Goal: Task Accomplishment & Management: Manage account settings

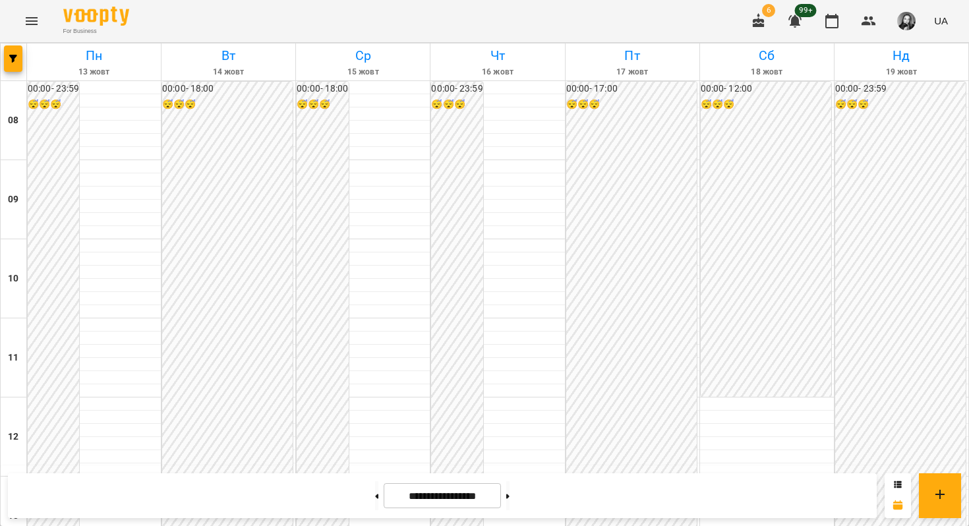
scroll to position [682, 0]
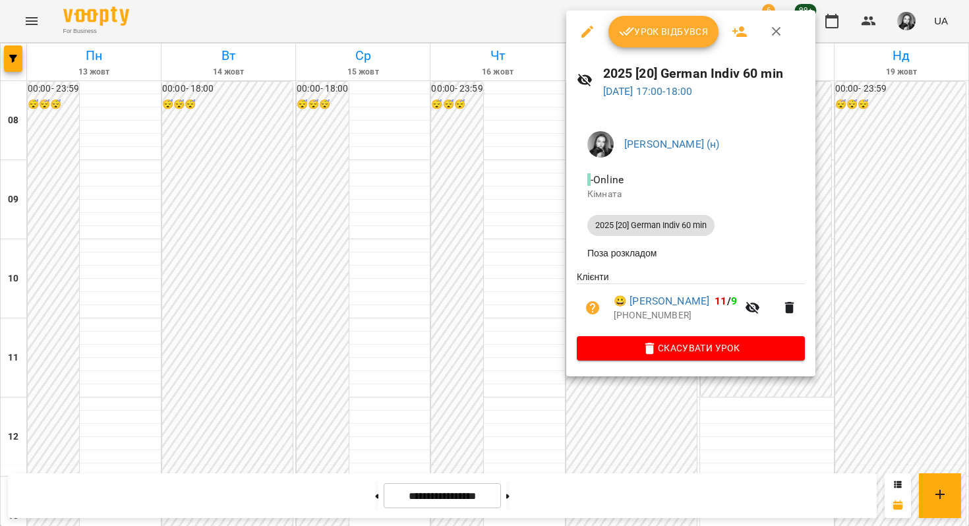
click at [486, 205] on div at bounding box center [484, 263] width 969 height 526
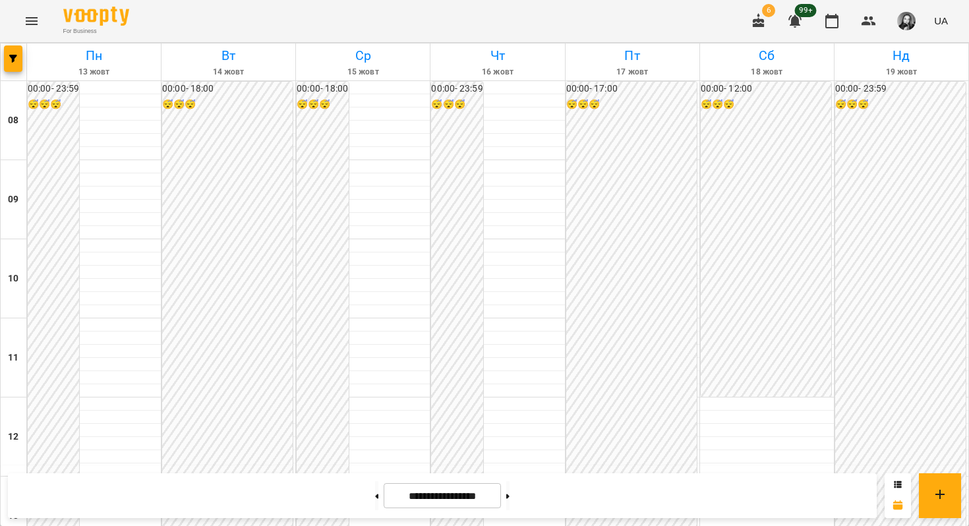
click at [1, 58] on div at bounding box center [14, 62] width 26 height 37
click at [15, 59] on icon "button" at bounding box center [13, 59] width 8 height 8
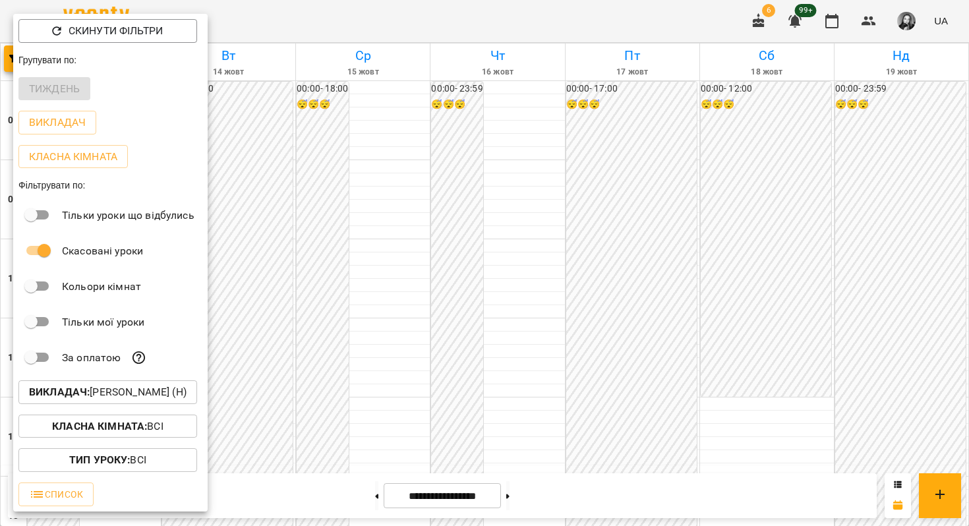
click at [52, 392] on b "Викладач :" at bounding box center [59, 392] width 61 height 13
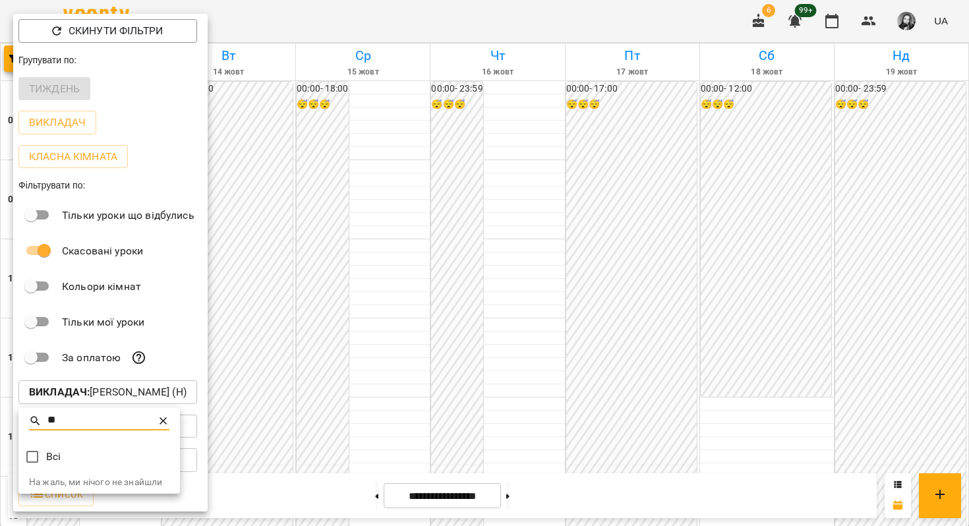
type input "*"
type input "***"
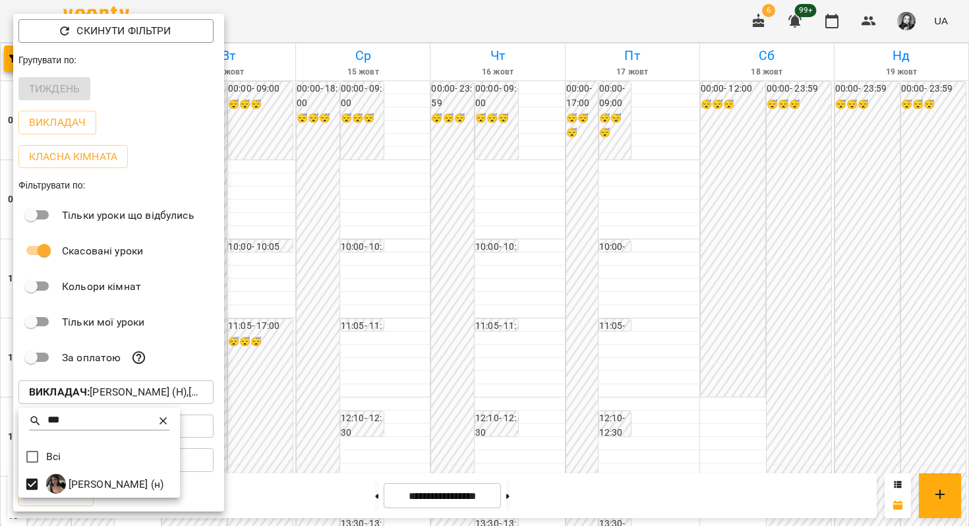
click at [170, 422] on icon at bounding box center [163, 421] width 13 height 13
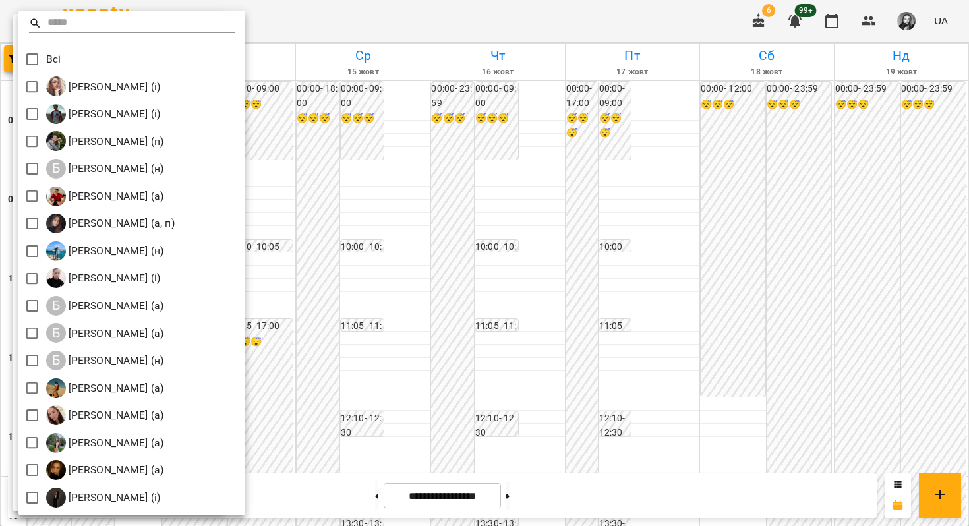
click at [142, 15] on input "text" at bounding box center [141, 23] width 188 height 19
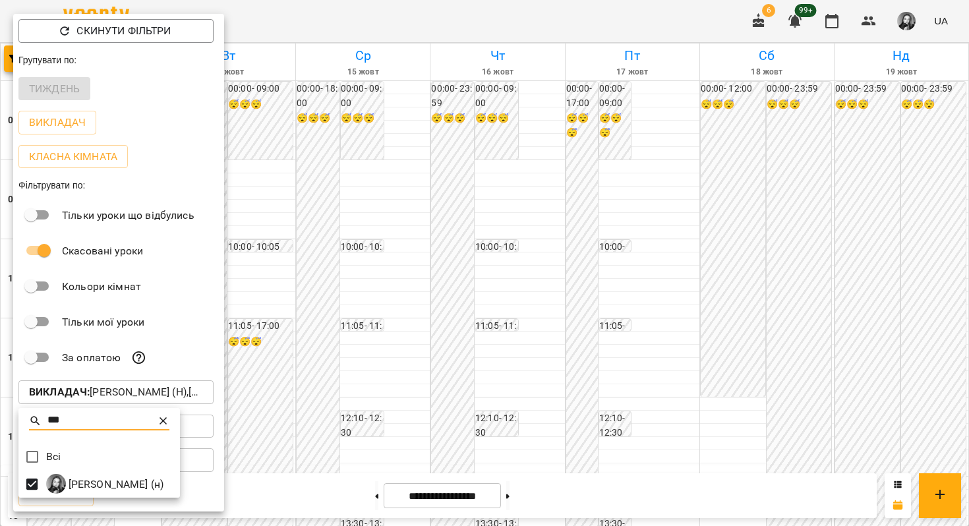
type input "***"
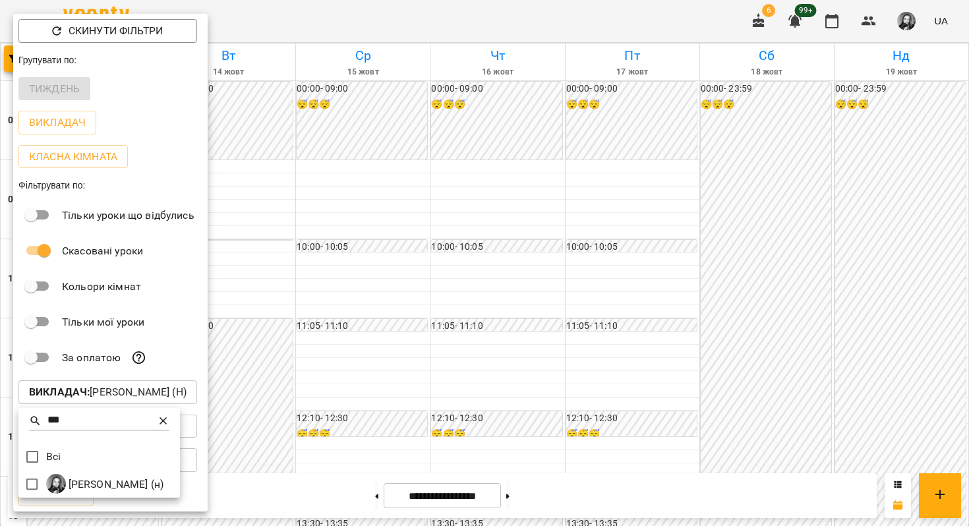
click at [407, 187] on div at bounding box center [484, 263] width 969 height 526
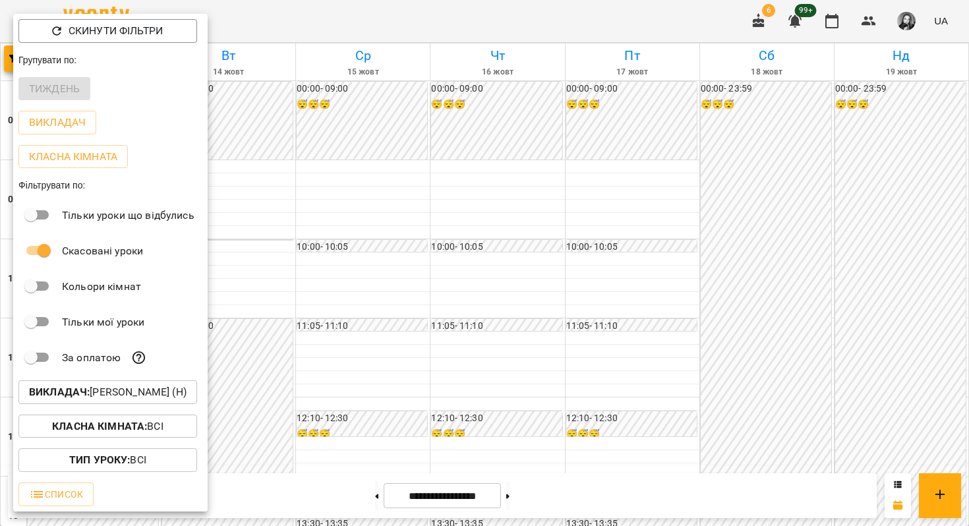
click at [407, 187] on div at bounding box center [484, 263] width 969 height 526
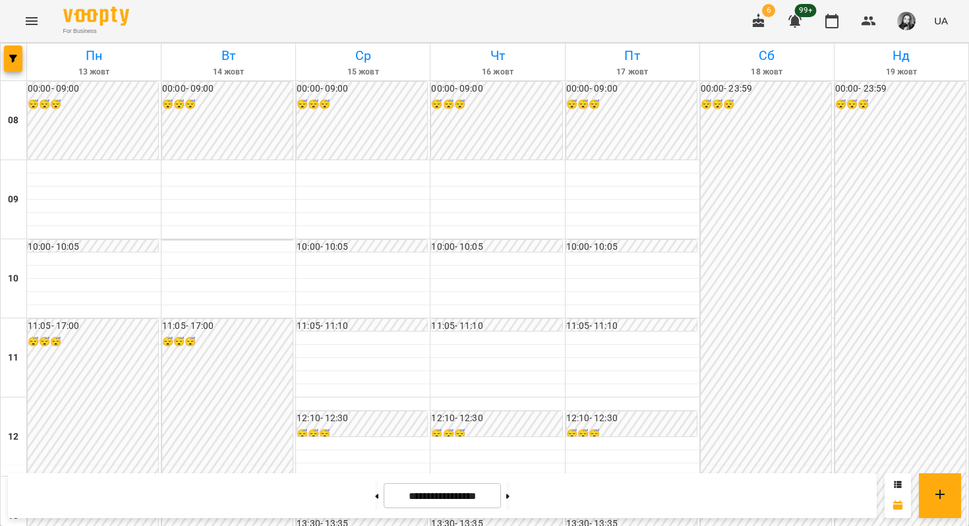
scroll to position [360, 0]
click at [375, 499] on button at bounding box center [376, 495] width 3 height 29
click at [510, 487] on button at bounding box center [507, 495] width 3 height 29
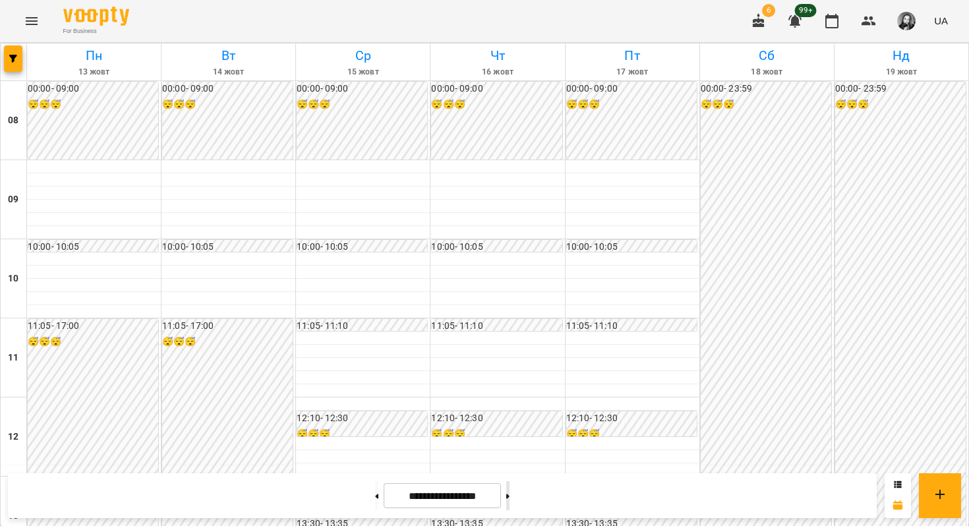
click at [510, 506] on button at bounding box center [507, 495] width 3 height 29
type input "**********"
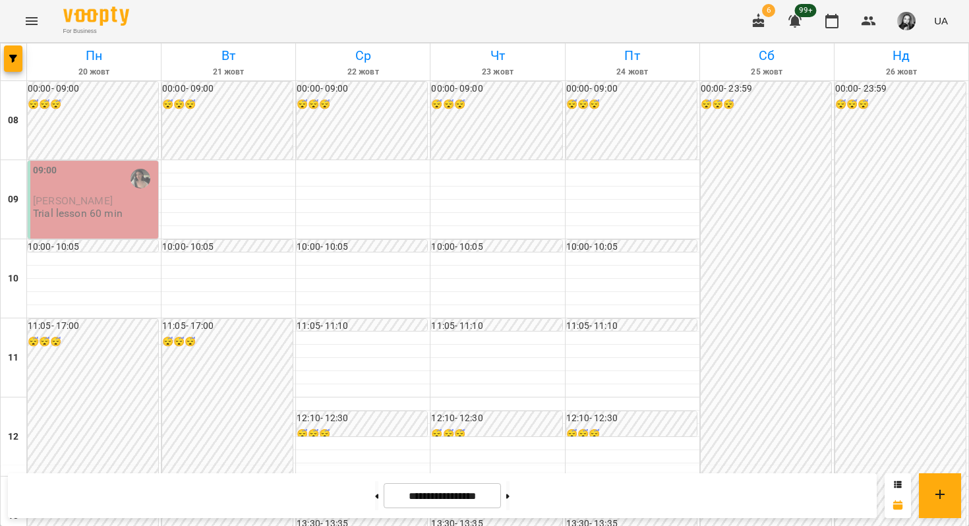
scroll to position [0, 0]
click at [72, 167] on div "09:00" at bounding box center [94, 179] width 123 height 30
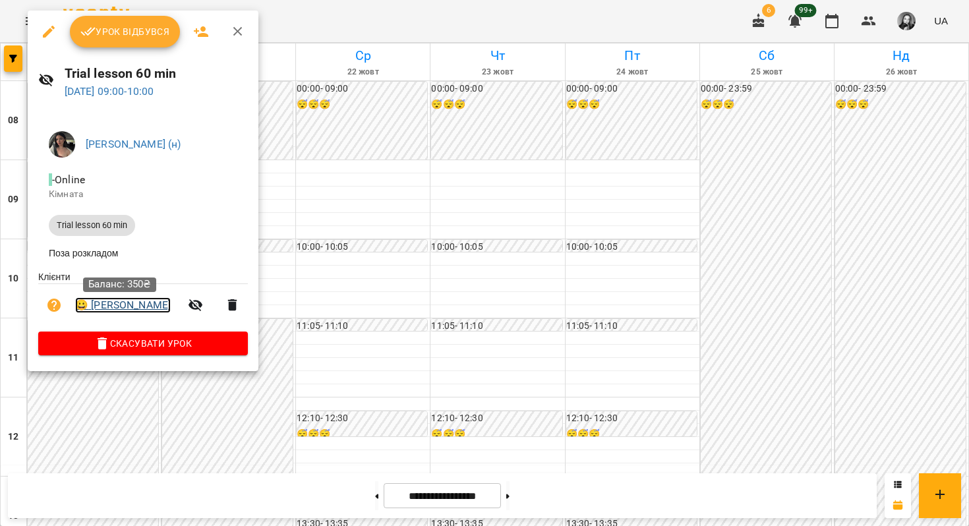
click at [110, 311] on link "😀 [PERSON_NAME]" at bounding box center [123, 305] width 96 height 16
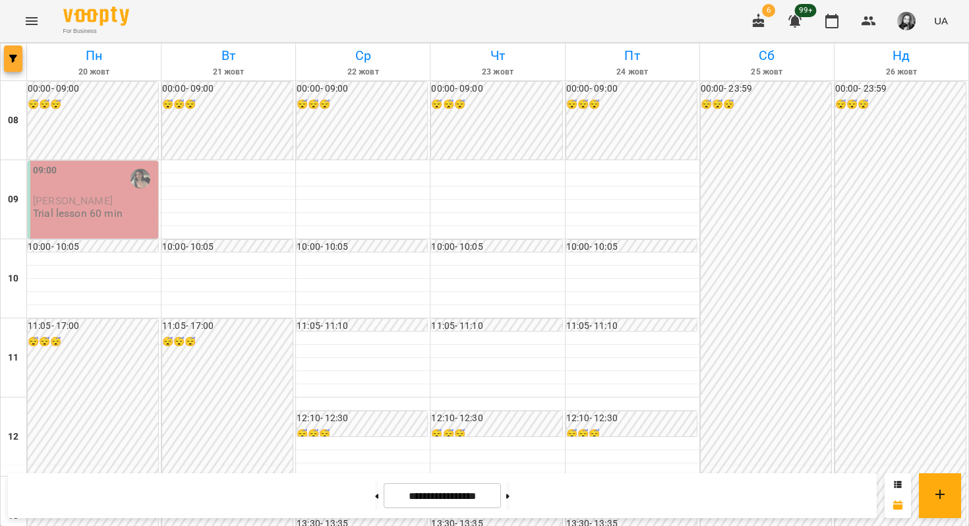
click at [11, 58] on icon "button" at bounding box center [13, 59] width 8 height 8
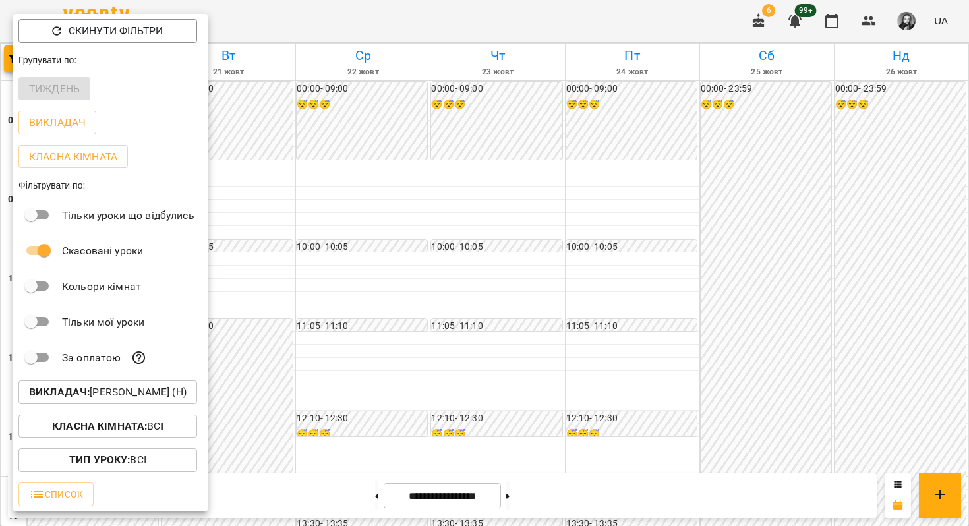
click at [100, 400] on p "Викладач : [PERSON_NAME] (н)" at bounding box center [108, 392] width 158 height 16
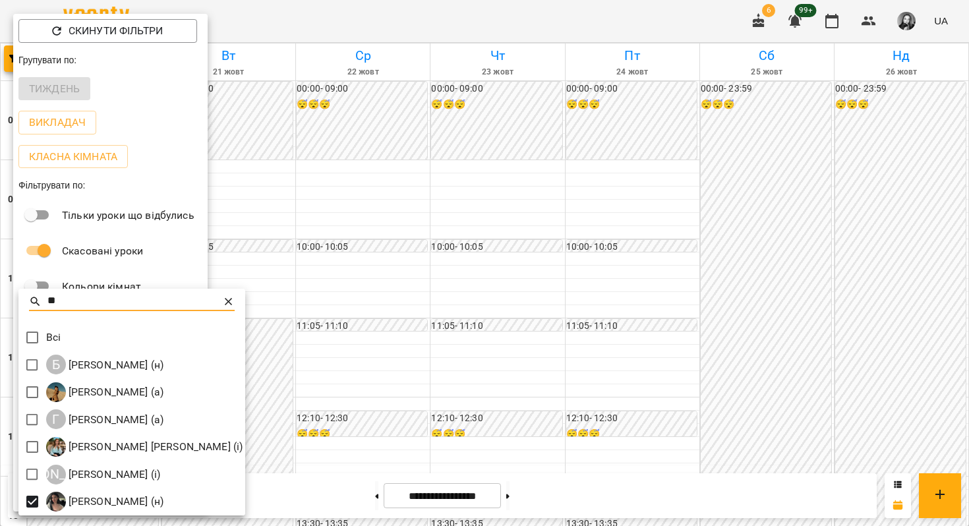
type input "**"
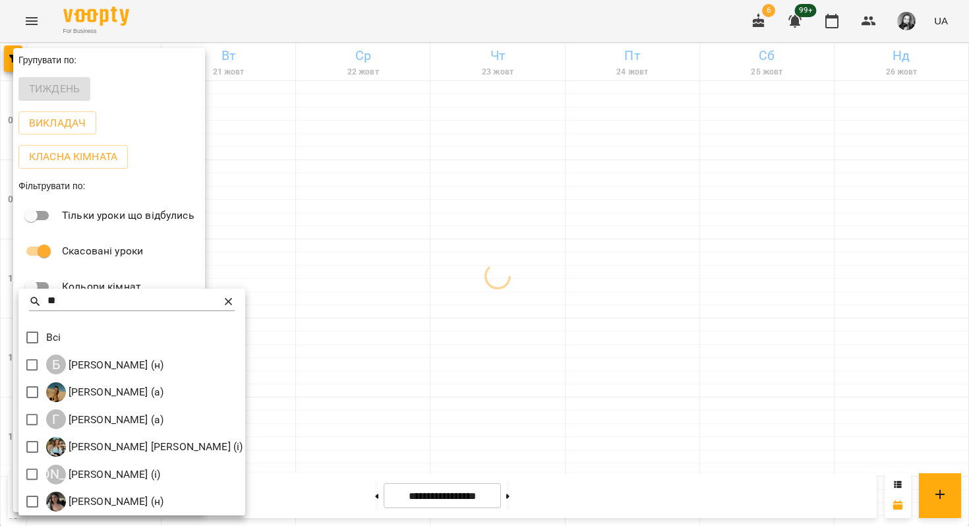
click at [230, 302] on icon at bounding box center [228, 301] width 13 height 13
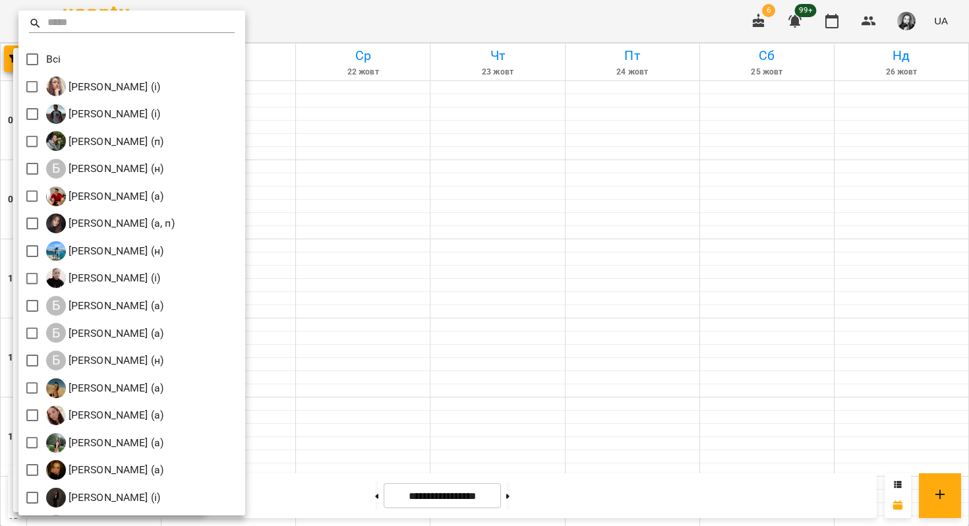
click at [153, 33] on div at bounding box center [131, 30] width 227 height 32
click at [153, 25] on input "text" at bounding box center [141, 23] width 188 height 19
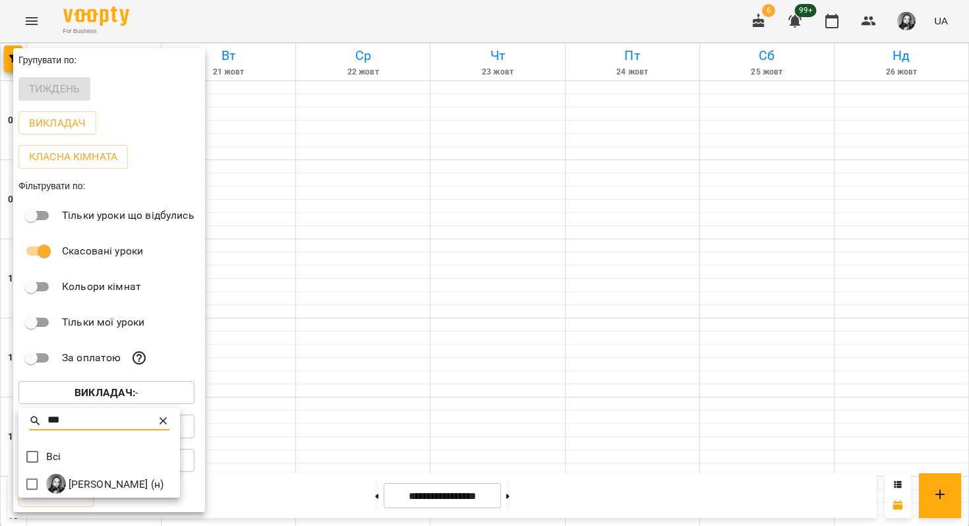
type input "***"
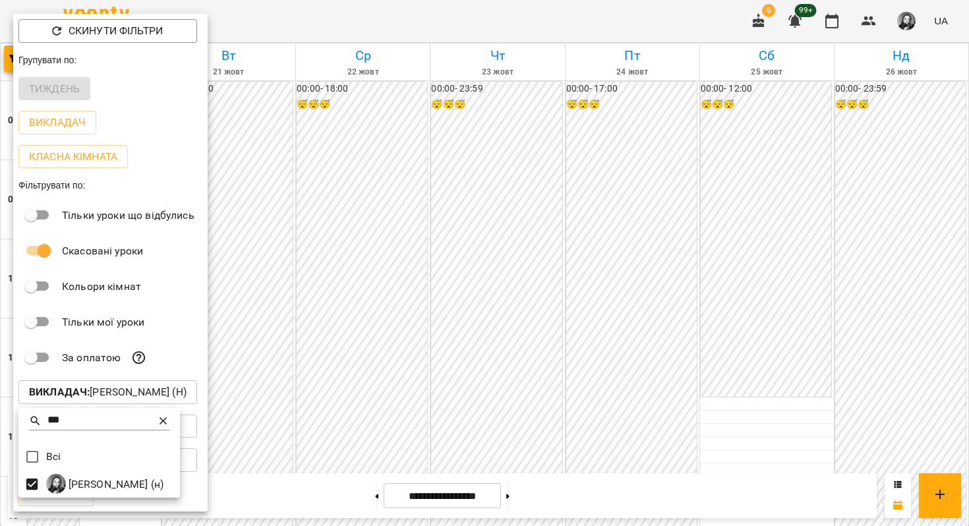
click at [170, 421] on icon at bounding box center [163, 421] width 13 height 13
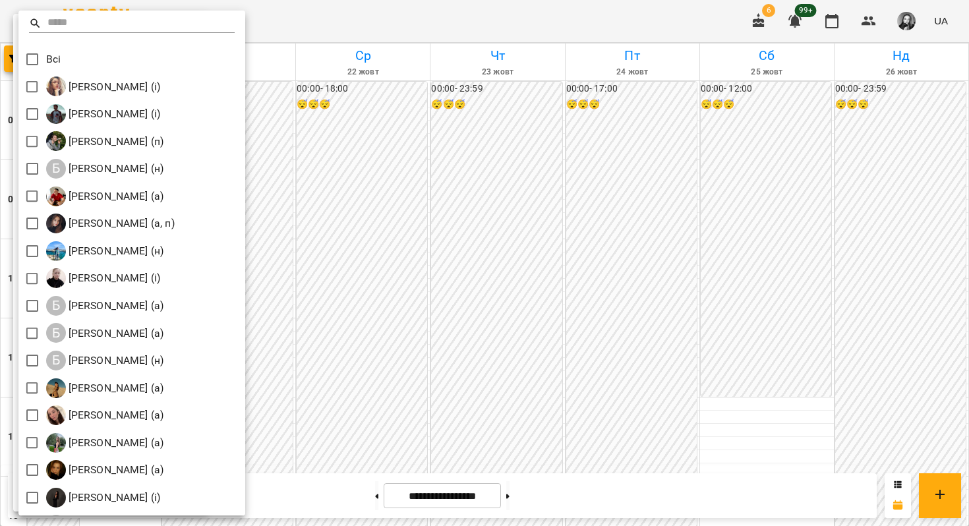
click at [313, 307] on div at bounding box center [484, 263] width 969 height 526
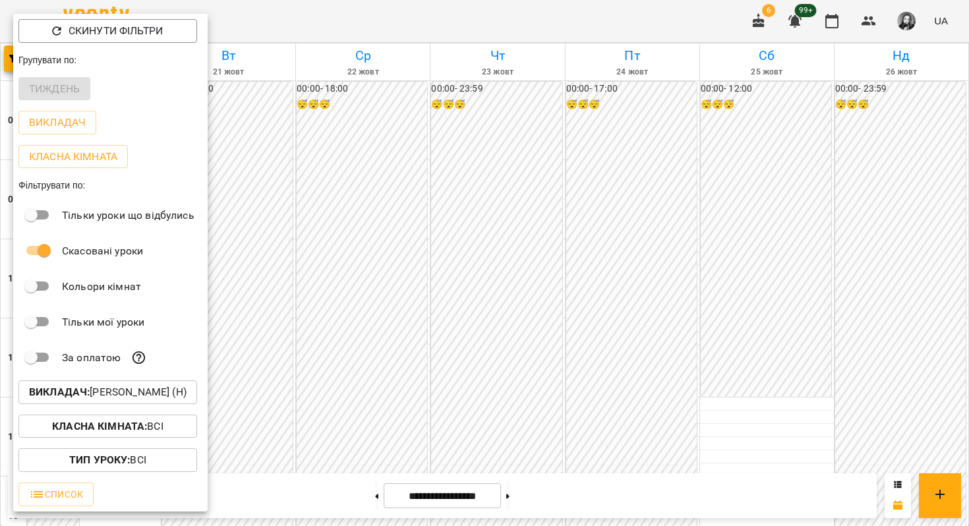
click at [313, 307] on div at bounding box center [484, 263] width 969 height 526
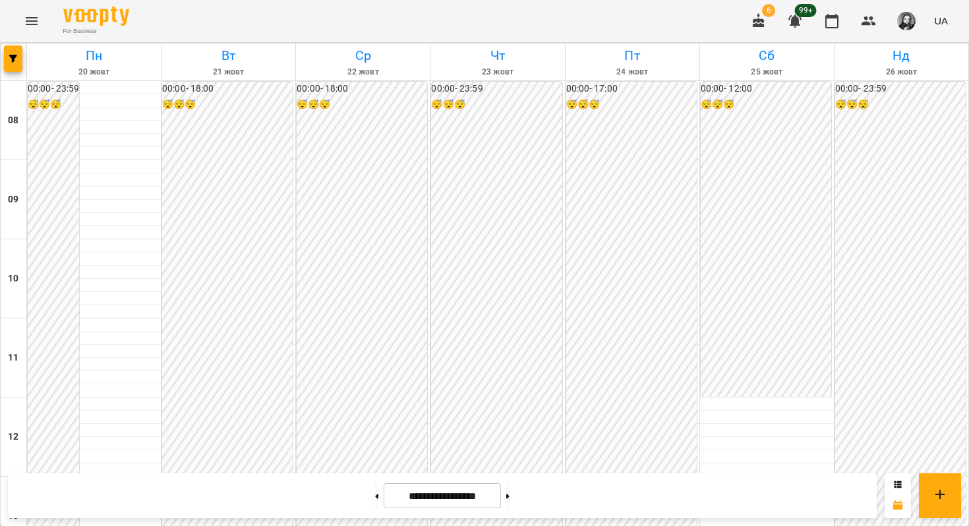
scroll to position [762, 0]
click at [375, 491] on button at bounding box center [376, 495] width 3 height 29
type input "**********"
